Goal: Navigation & Orientation: Find specific page/section

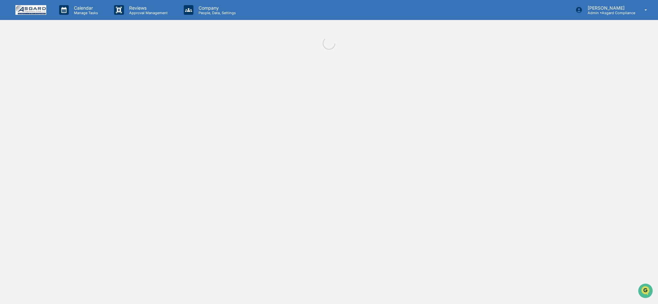
click at [169, 94] on div "Calendar Manage Tasks Reviews Approval Management Company People, Data, Setting…" at bounding box center [329, 152] width 658 height 304
click at [611, 12] on p "Admin • Asgard Compliance" at bounding box center [608, 13] width 53 height 4
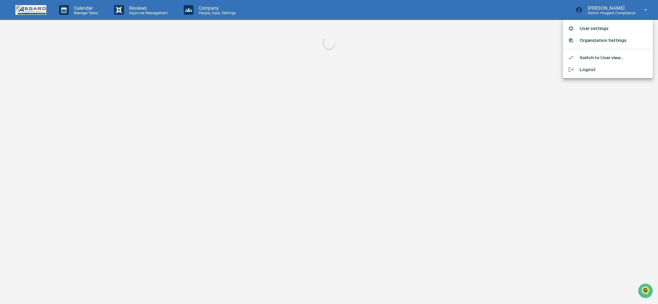
click at [382, 64] on div at bounding box center [329, 152] width 658 height 304
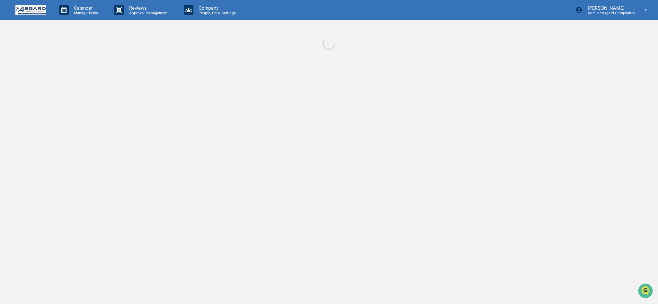
click at [23, 14] on img at bounding box center [30, 10] width 31 height 10
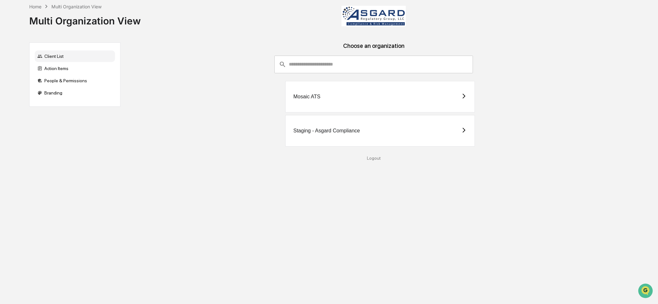
click at [351, 125] on div "Staging - Asgard Compliance" at bounding box center [379, 130] width 189 height 31
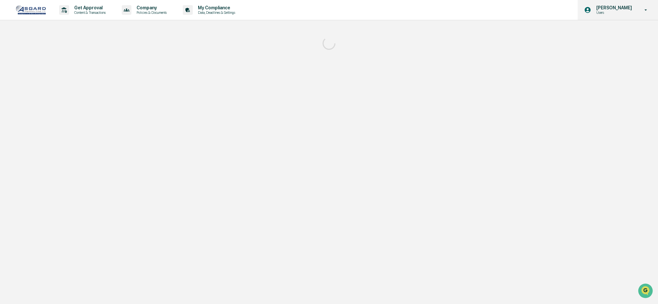
click at [611, 7] on p "[PERSON_NAME]" at bounding box center [613, 7] width 44 height 5
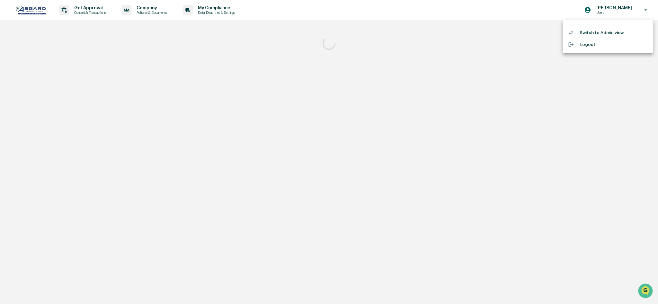
click at [358, 84] on div at bounding box center [329, 152] width 658 height 304
